Goal: Transaction & Acquisition: Purchase product/service

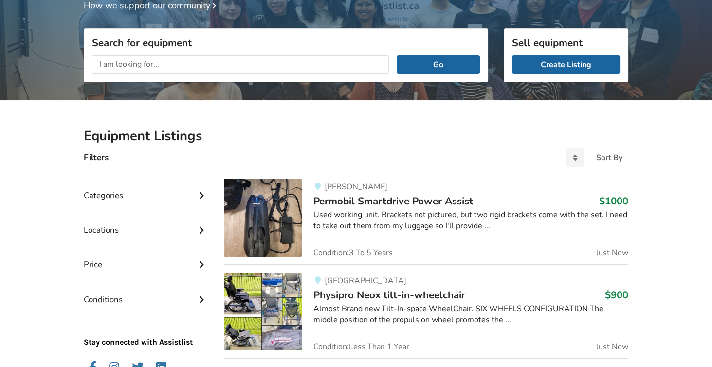
scroll to position [87, 0]
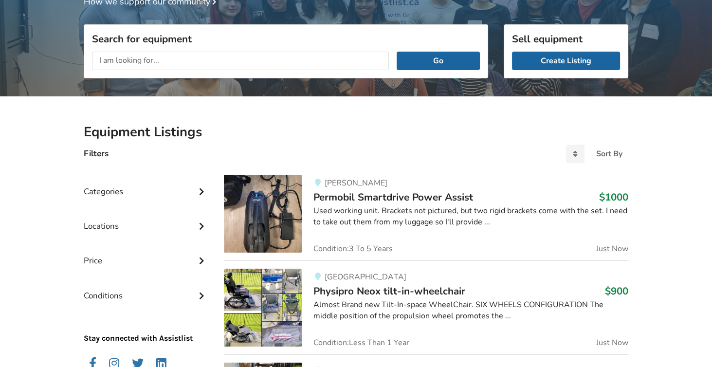
click at [104, 62] on input "text" at bounding box center [240, 61] width 297 height 18
type input "T"
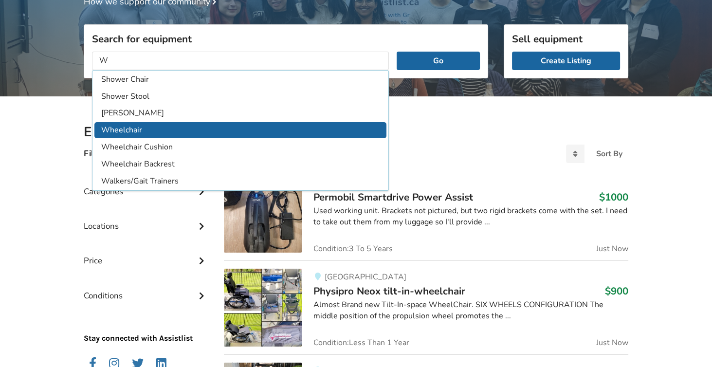
click at [108, 130] on li "Wheelchair" at bounding box center [240, 130] width 292 height 16
type input "Wheelchair"
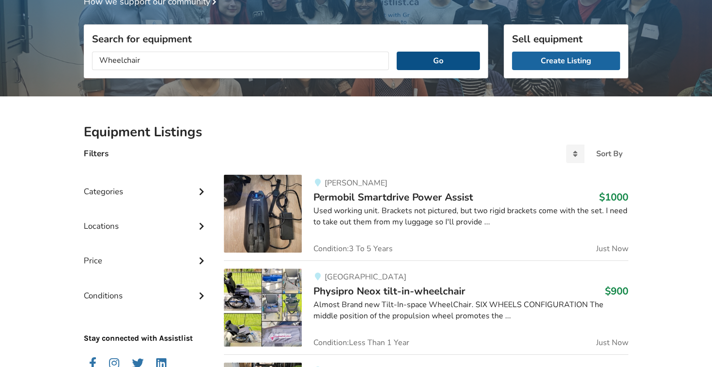
click at [437, 56] on button "Go" at bounding box center [438, 61] width 83 height 18
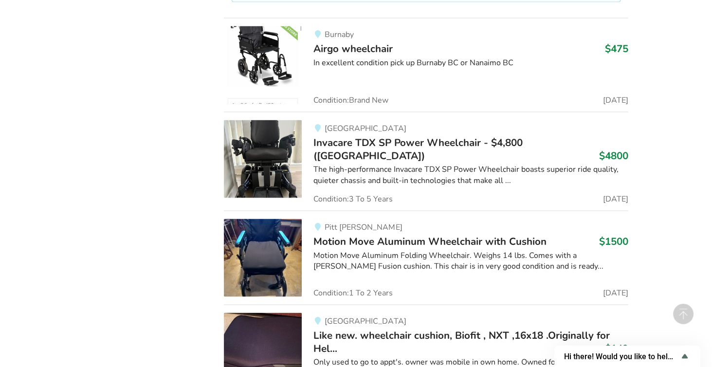
scroll to position [2716, 0]
click at [310, 139] on div "[GEOGRAPHIC_DATA] Invacare TDX SP Power Wheelchair - $4,800 ([GEOGRAPHIC_DATA])…" at bounding box center [465, 161] width 327 height 83
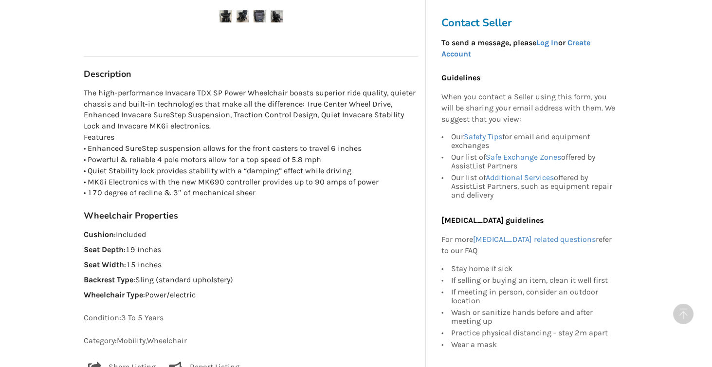
scroll to position [510, 0]
click at [23, 84] on div "Back to Results [GEOGRAPHIC_DATA] Last Updated [DATE] Invacare TDX SP Power Whe…" at bounding box center [356, 68] width 712 height 1092
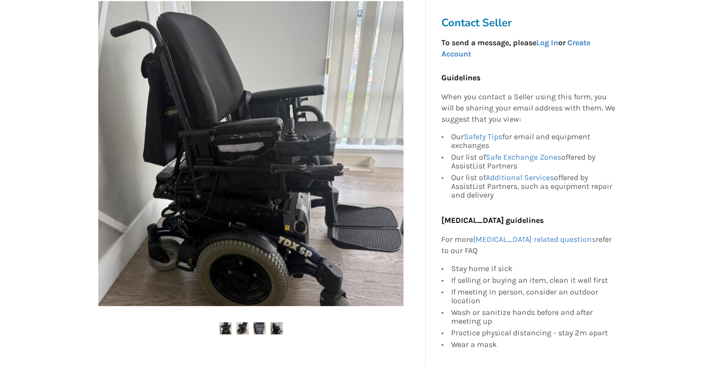
scroll to position [198, 0]
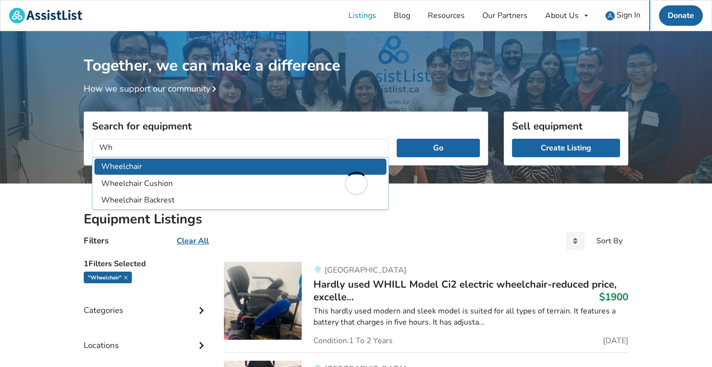
click at [111, 169] on li "Wheelchair" at bounding box center [240, 167] width 292 height 16
type input "Wheelchair"
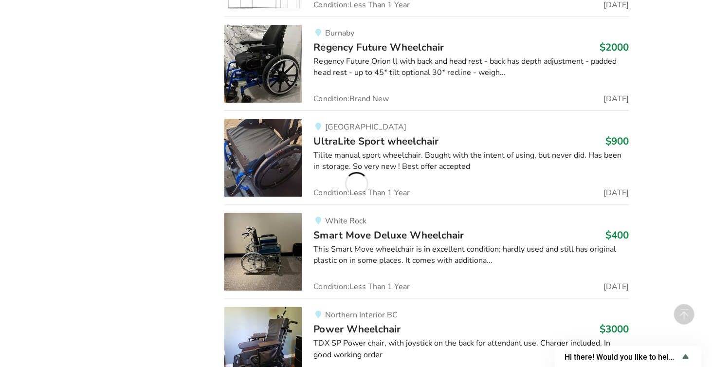
scroll to position [12688, 0]
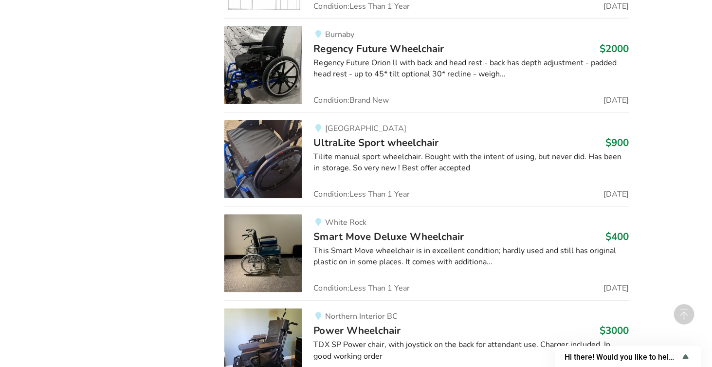
click at [342, 339] on div "TDX SP Power chair, with joystick on the back for attendant use. Charger includ…" at bounding box center [470, 350] width 315 height 22
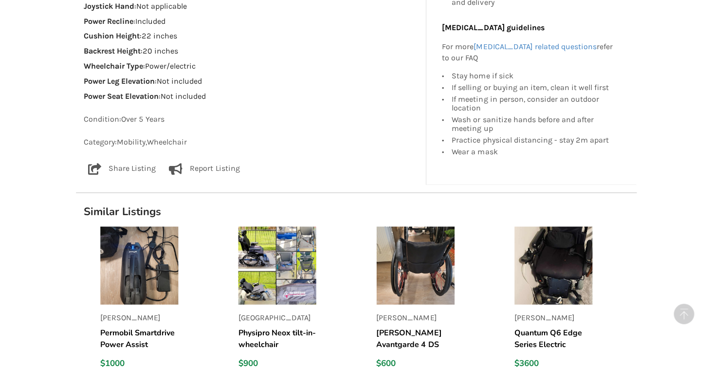
scroll to position [887, 0]
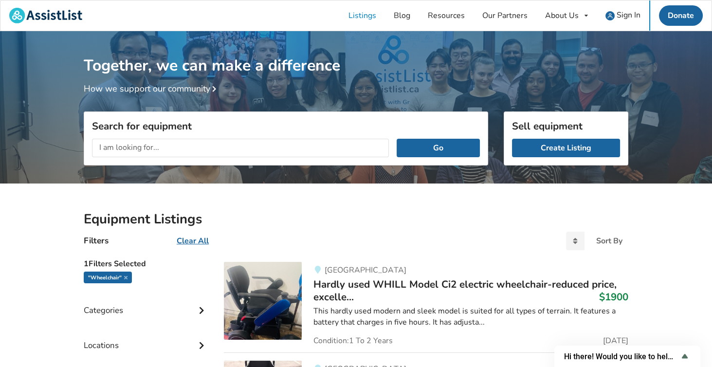
type input "Was"
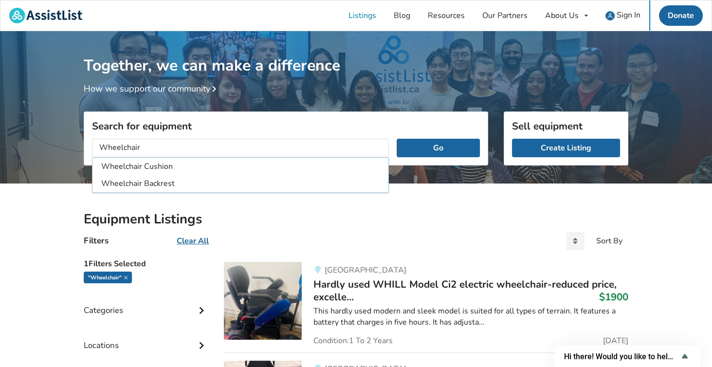
type input "Wheelchair"
click at [397, 139] on button "Go" at bounding box center [438, 148] width 83 height 18
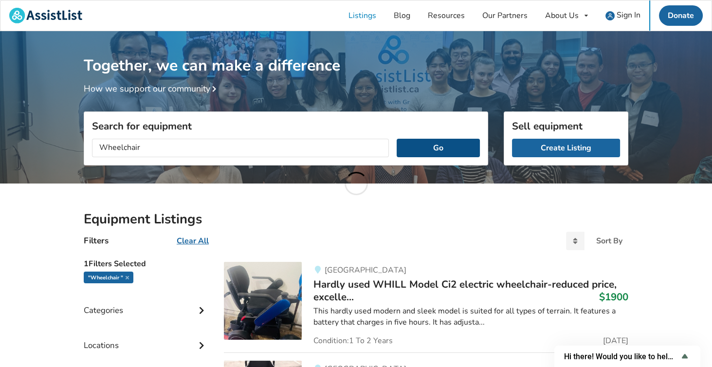
click at [431, 148] on button "Go" at bounding box center [438, 148] width 83 height 18
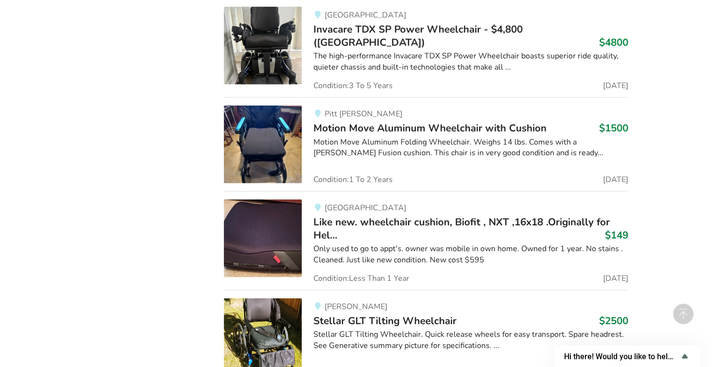
scroll to position [2833, 0]
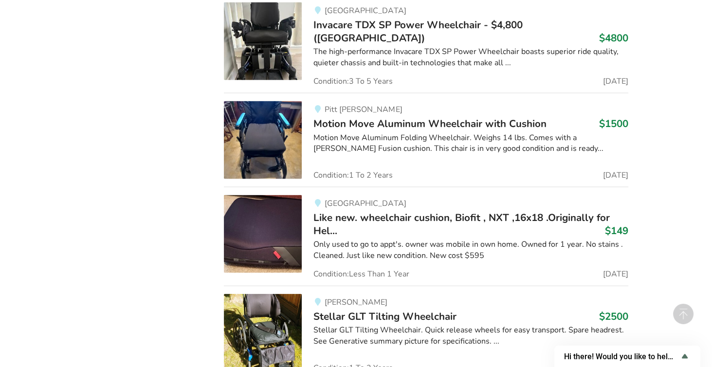
click at [386, 46] on div "The high-performance Invacare TDX SP Power Wheelchair boasts superior ride qual…" at bounding box center [470, 57] width 315 height 22
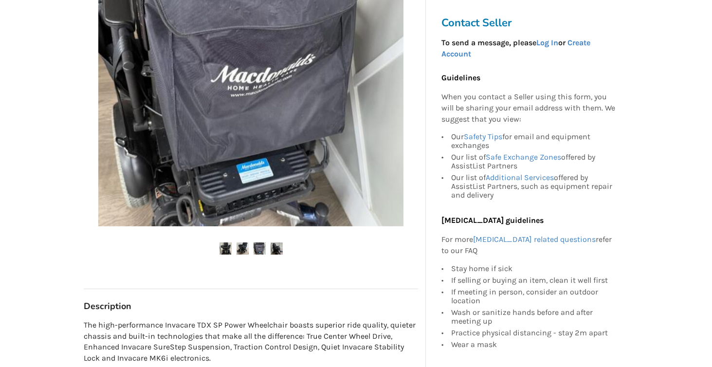
scroll to position [277, 0]
